Goal: Transaction & Acquisition: Purchase product/service

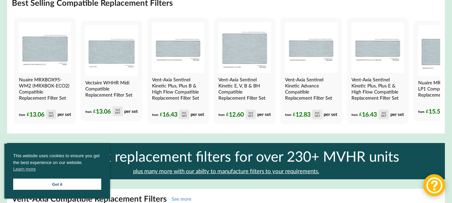
scroll to position [576, 0]
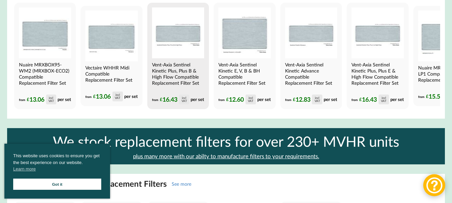
click at [182, 41] on img at bounding box center [178, 32] width 52 height 51
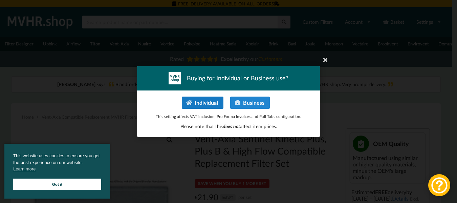
click at [199, 102] on button "Individual" at bounding box center [203, 103] width 42 height 12
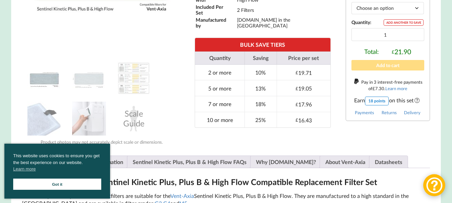
scroll to position [305, 0]
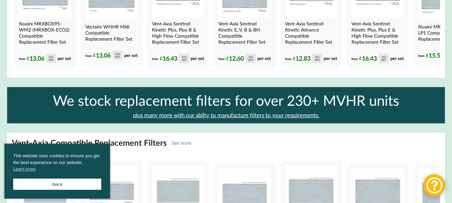
scroll to position [576, 0]
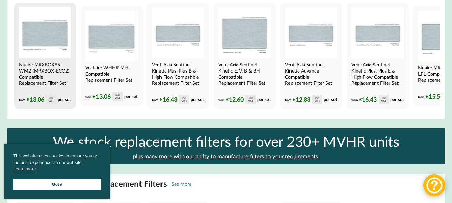
click at [49, 43] on img at bounding box center [45, 32] width 52 height 51
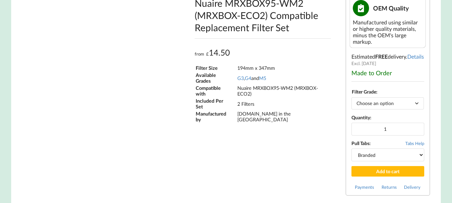
scroll to position [136, 0]
type input "**********"
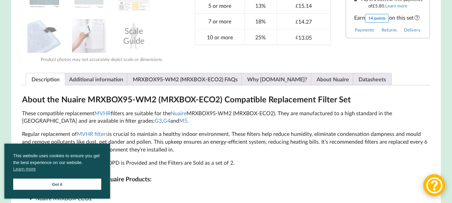
scroll to position [305, 0]
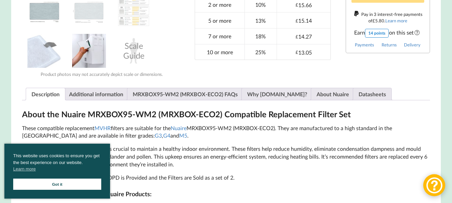
click at [91, 51] on img at bounding box center [89, 51] width 34 height 34
click at [91, 52] on img at bounding box center [89, 51] width 34 height 34
click at [54, 185] on link "Got it" at bounding box center [57, 184] width 88 height 11
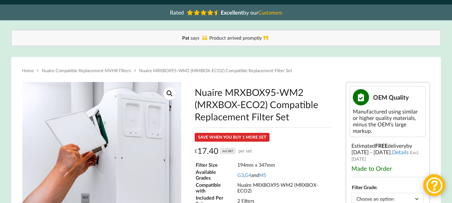
scroll to position [0, 0]
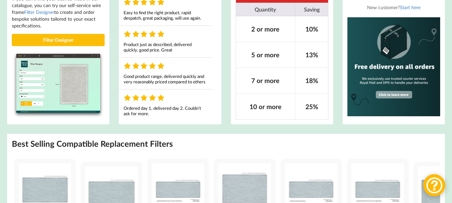
scroll to position [527, 0]
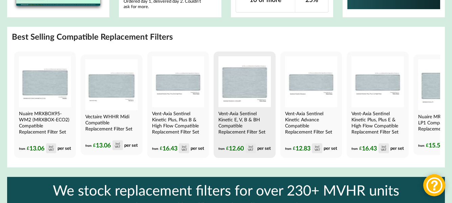
click at [248, 87] on img at bounding box center [245, 81] width 52 height 51
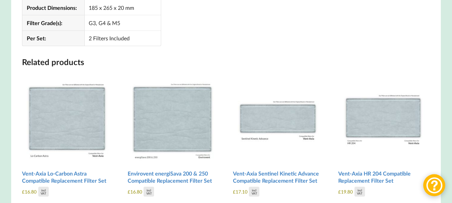
scroll to position [752, 0]
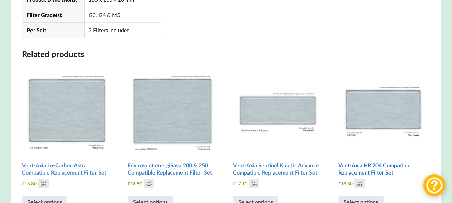
click at [372, 111] on img at bounding box center [383, 109] width 90 height 90
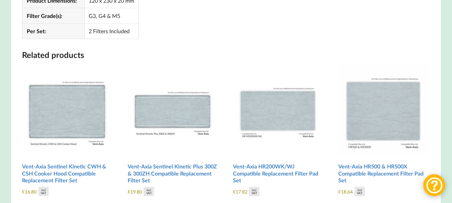
scroll to position [745, 0]
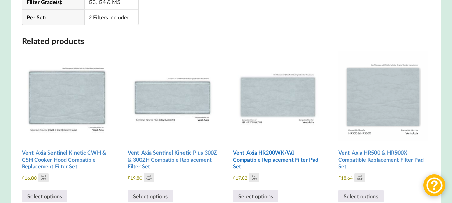
click at [305, 108] on img at bounding box center [278, 96] width 90 height 90
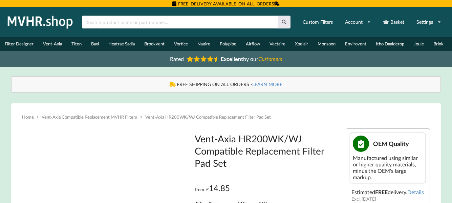
type input "**********"
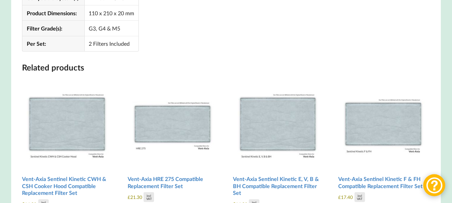
scroll to position [745, 0]
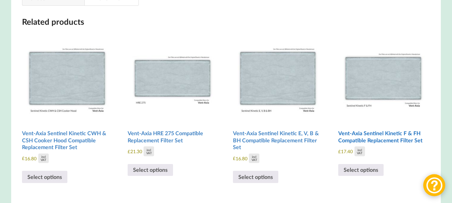
click at [395, 89] on img at bounding box center [383, 77] width 90 height 90
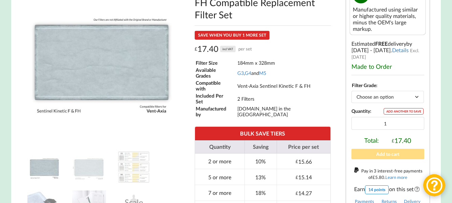
scroll to position [136, 0]
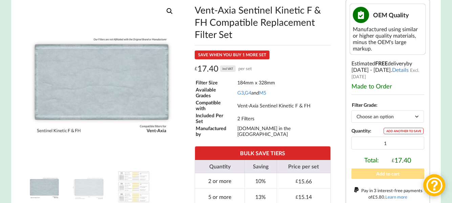
click at [418, 113] on select "Choose an option G3 G4 M5" at bounding box center [388, 116] width 72 height 12
click at [418, 112] on select "Choose an option G3 G4 M5" at bounding box center [388, 116] width 72 height 12
click at [352, 110] on select "Choose an option G3 G4 M5" at bounding box center [388, 116] width 72 height 12
select select "G3"
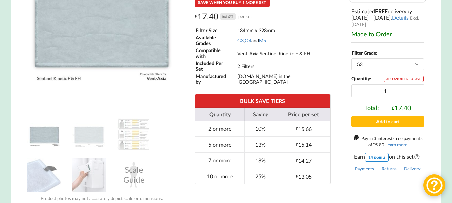
scroll to position [203, 0]
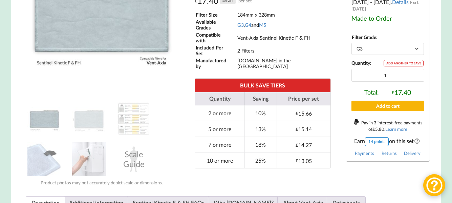
click at [400, 104] on button "Add to cart" at bounding box center [388, 106] width 73 height 11
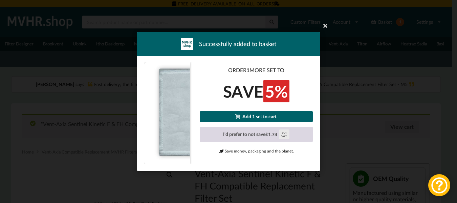
click at [264, 136] on button "I'd prefer to not save £ 1.74 incl VAT" at bounding box center [256, 135] width 113 height 16
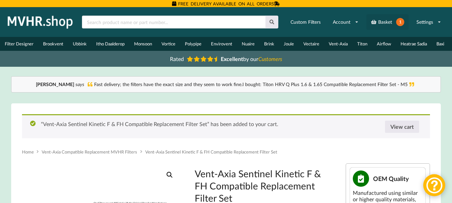
click at [385, 22] on link "Basket 1" at bounding box center [388, 22] width 42 height 16
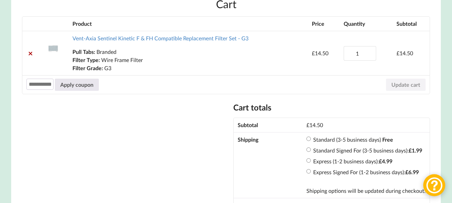
scroll to position [102, 0]
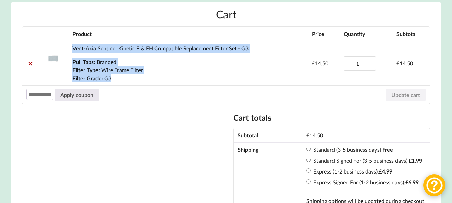
drag, startPoint x: 71, startPoint y: 50, endPoint x: 198, endPoint y: 80, distance: 129.8
click at [198, 80] on td "Vent-Axia Sentinel Kinetic F & FH Compatible Replacement Filter Set - G3 Pull T…" at bounding box center [188, 63] width 240 height 44
click at [197, 80] on p "G3" at bounding box center [187, 78] width 231 height 8
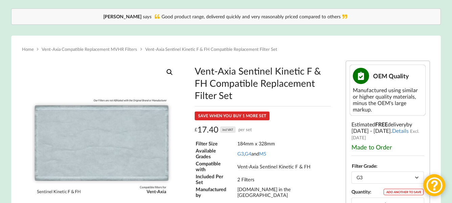
scroll to position [102, 0]
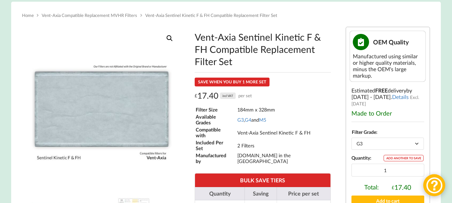
click at [417, 147] on select "Choose an option G3 G4 M5" at bounding box center [388, 144] width 72 height 12
click at [352, 141] on select "Choose an option G3 G4 M5" at bounding box center [388, 144] width 72 height 12
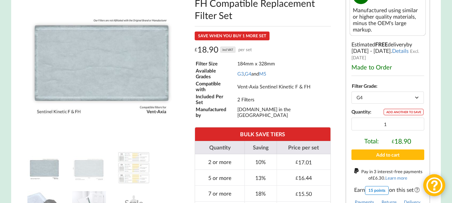
scroll to position [169, 0]
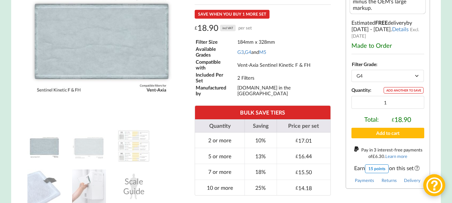
click at [430, 111] on div "Vent-Axia Sentinel Kinetic F & FH Compatible Replacement Filter Set OEM Quality…" at bounding box center [388, 74] width 84 height 230
click at [418, 79] on select "Choose an option G3 G4 M5" at bounding box center [388, 76] width 72 height 12
select select "G3"
click at [352, 73] on select "Choose an option G3 G4 M5" at bounding box center [388, 76] width 72 height 12
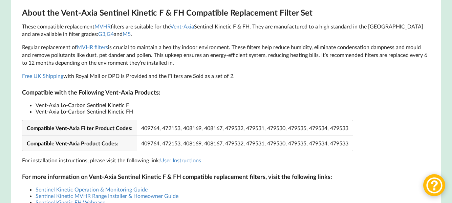
scroll to position [440, 0]
